Goal: Information Seeking & Learning: Learn about a topic

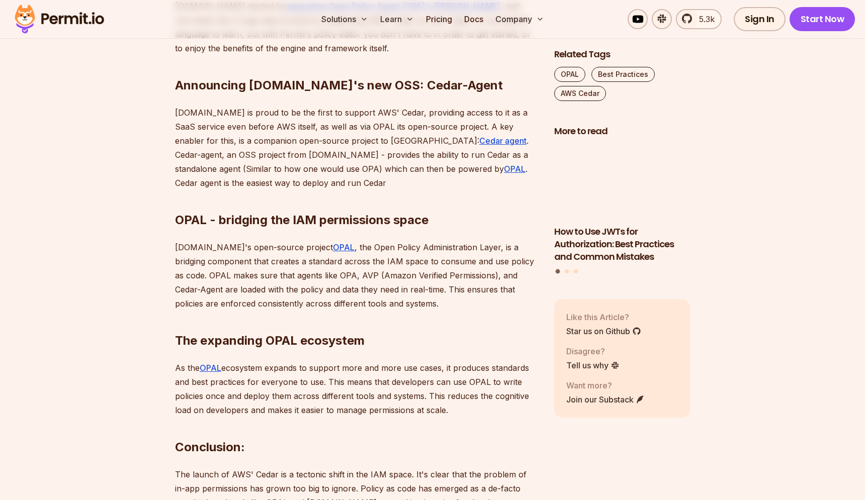
scroll to position [1123, 0]
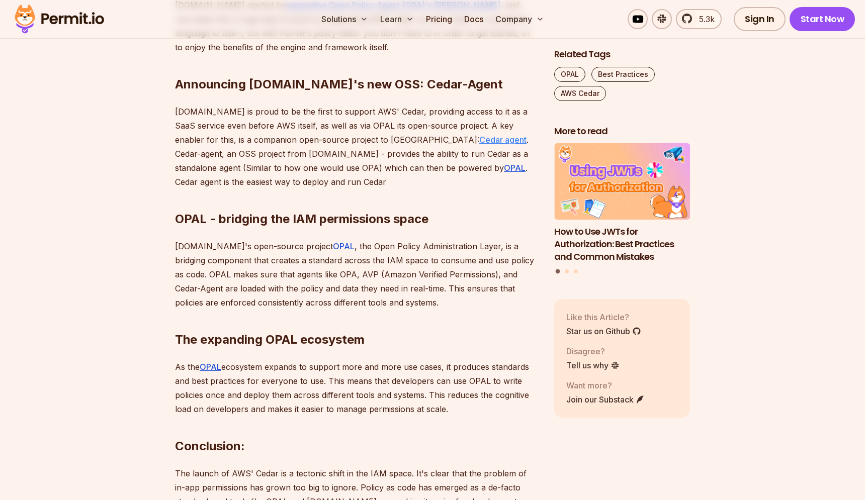
click at [479, 135] on link "Cedar agent" at bounding box center [502, 140] width 47 height 10
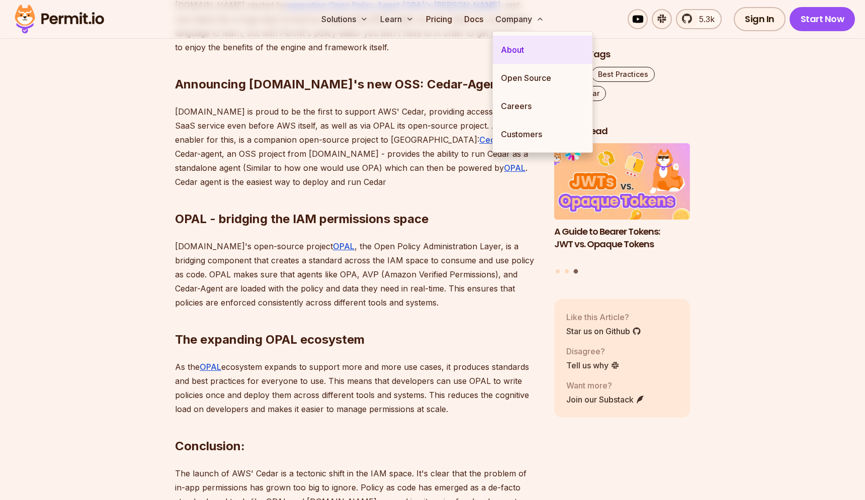
click at [516, 45] on link "About" at bounding box center [543, 50] width 100 height 28
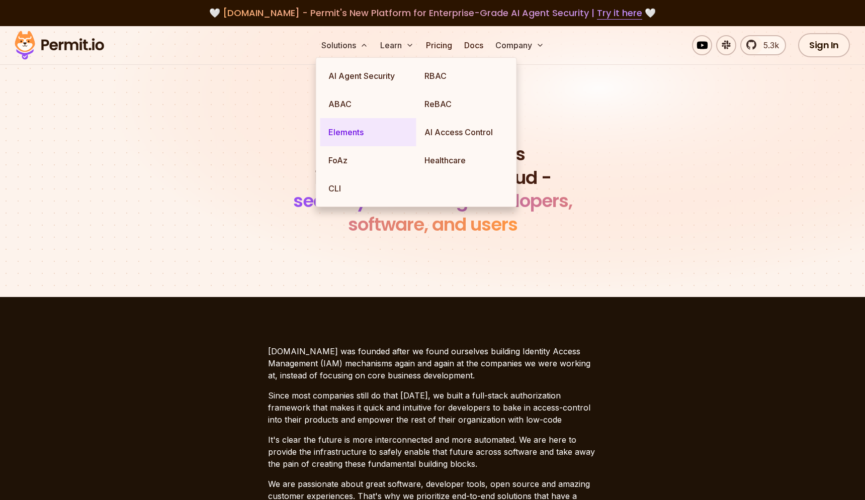
click at [341, 130] on link "Elements" at bounding box center [368, 132] width 96 height 28
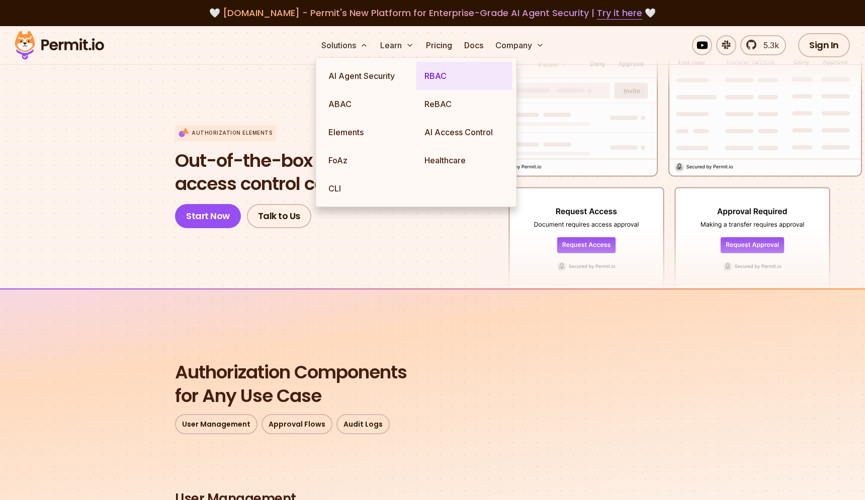
click at [438, 80] on link "RBAC" at bounding box center [464, 76] width 96 height 28
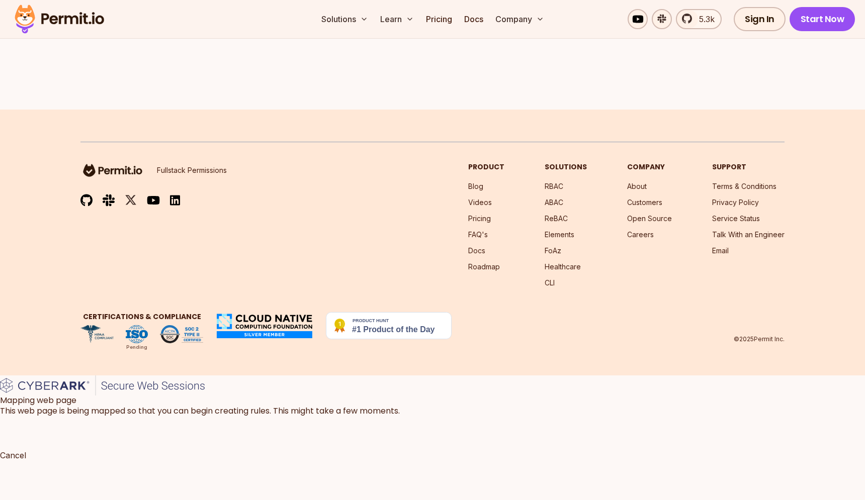
scroll to position [2902, 0]
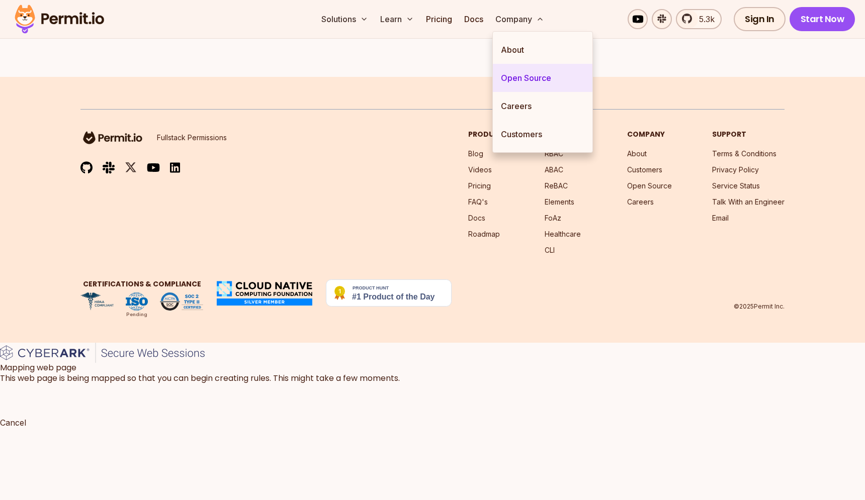
click at [527, 76] on link "Open Source" at bounding box center [543, 78] width 100 height 28
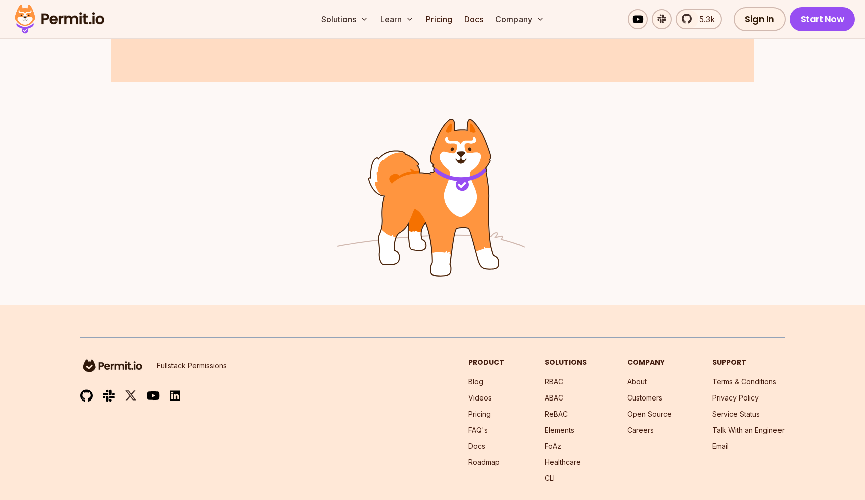
scroll to position [1654, 0]
